Goal: Answer question/provide support: Share knowledge or assist other users

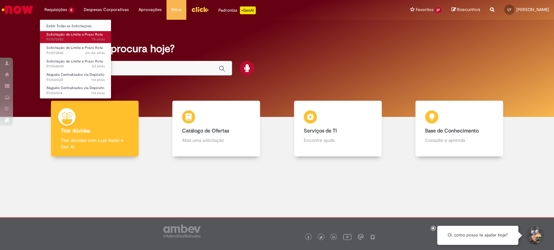
click at [65, 37] on link "Solicitação de Limite e Prazo Rota 7h atrás 7 horas atrás R13572882" at bounding box center [75, 37] width 71 height 12
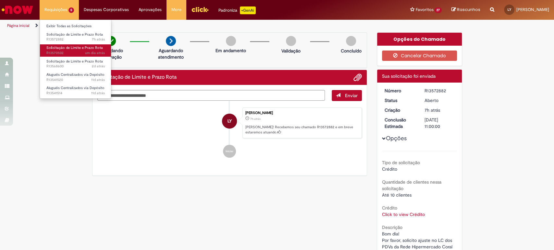
click at [63, 48] on span "Solicitação de Limite e Prazo Rota" at bounding box center [74, 47] width 56 height 5
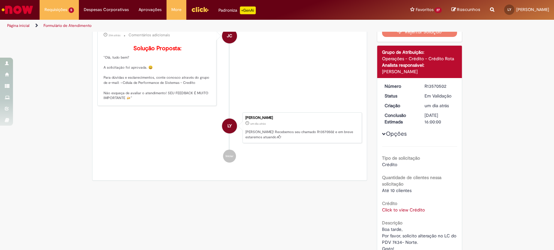
scroll to position [105, 0]
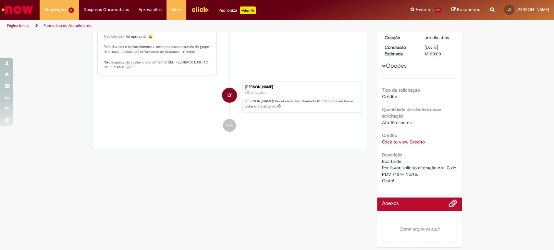
click at [398, 174] on span "Boa tarde, Por favor, solicito alteração no LC do PDV 7434- Norte. Grato!" at bounding box center [420, 171] width 76 height 25
copy span "7434"
click at [397, 140] on link "Click to view Crédito" at bounding box center [403, 142] width 43 height 6
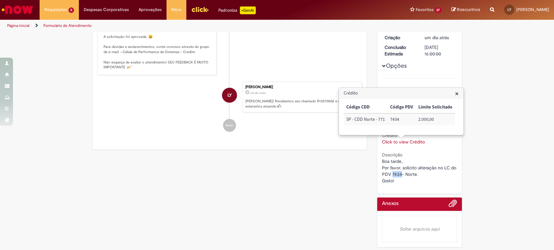
scroll to position [0, 0]
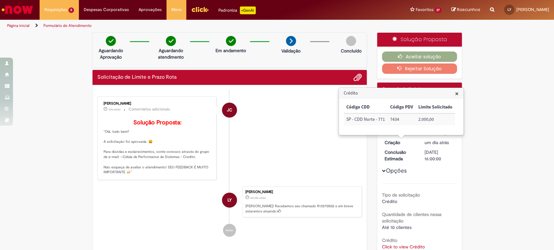
click at [503, 69] on div "Verificar Código de Barras Aguardando Aprovação Aguardando atendimento Em andam…" at bounding box center [277, 194] width 554 height 324
click at [408, 57] on button "Aceitar solução" at bounding box center [419, 57] width 75 height 10
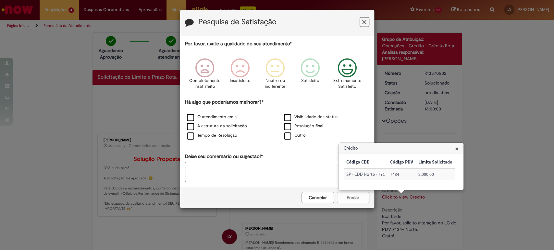
click at [357, 66] on icon "Feedback" at bounding box center [347, 67] width 24 height 19
click at [284, 120] on label "Visibilidade dos status" at bounding box center [311, 117] width 54 height 6
click at [340, 197] on button "Enviar" at bounding box center [353, 197] width 32 height 11
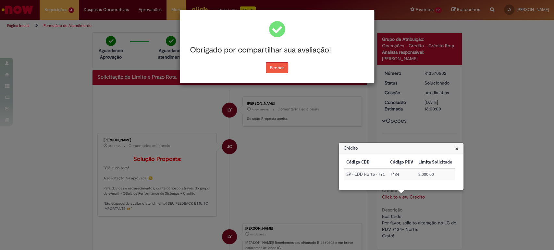
click at [281, 68] on button "Fechar" at bounding box center [277, 67] width 22 height 11
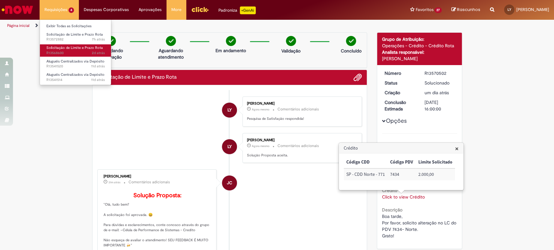
click at [74, 49] on span "Solicitação de Limite e Prazo Rota" at bounding box center [74, 47] width 56 height 5
